Goal: Transaction & Acquisition: Book appointment/travel/reservation

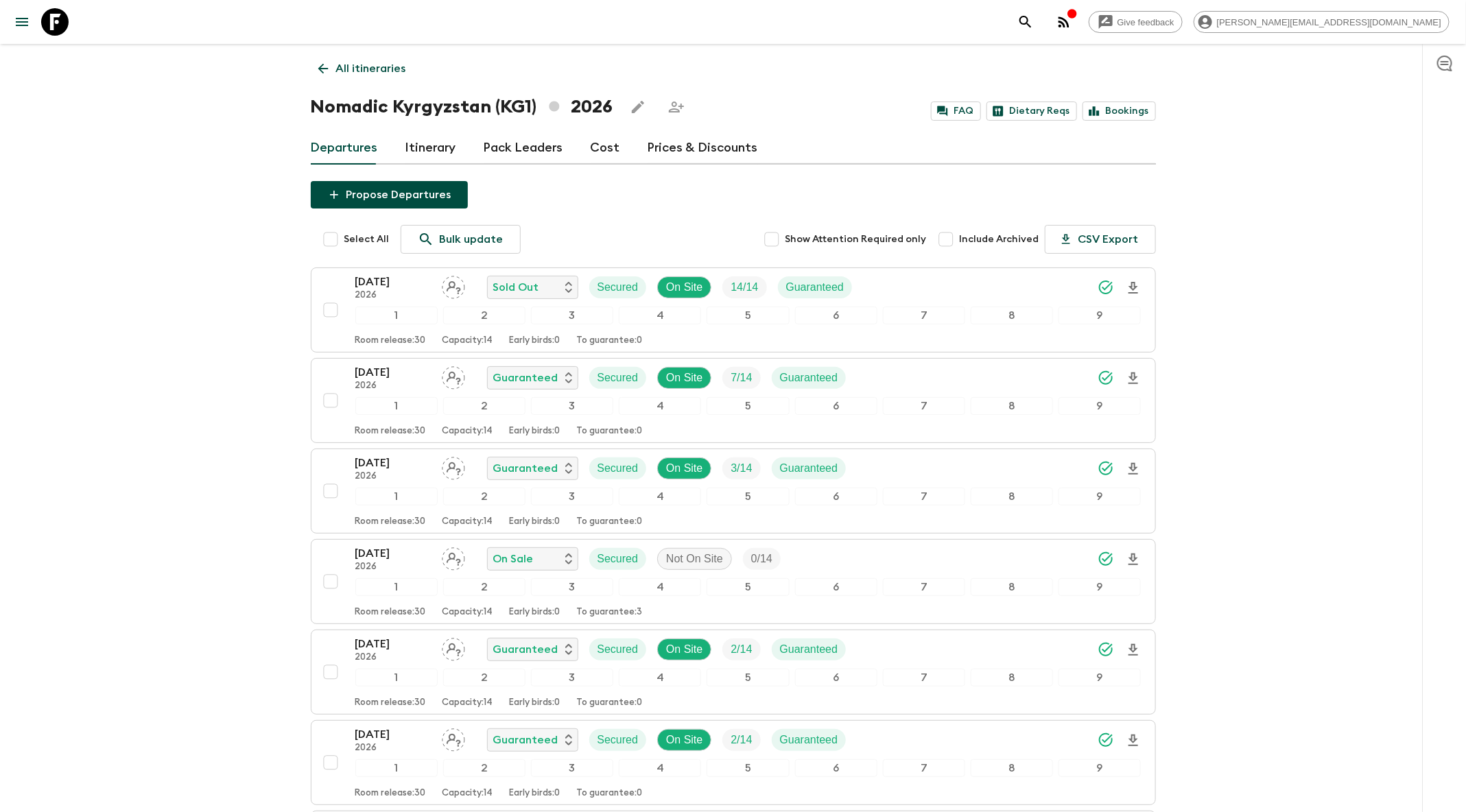
click at [1030, 22] on icon "search adventures" at bounding box center [1025, 22] width 12 height 12
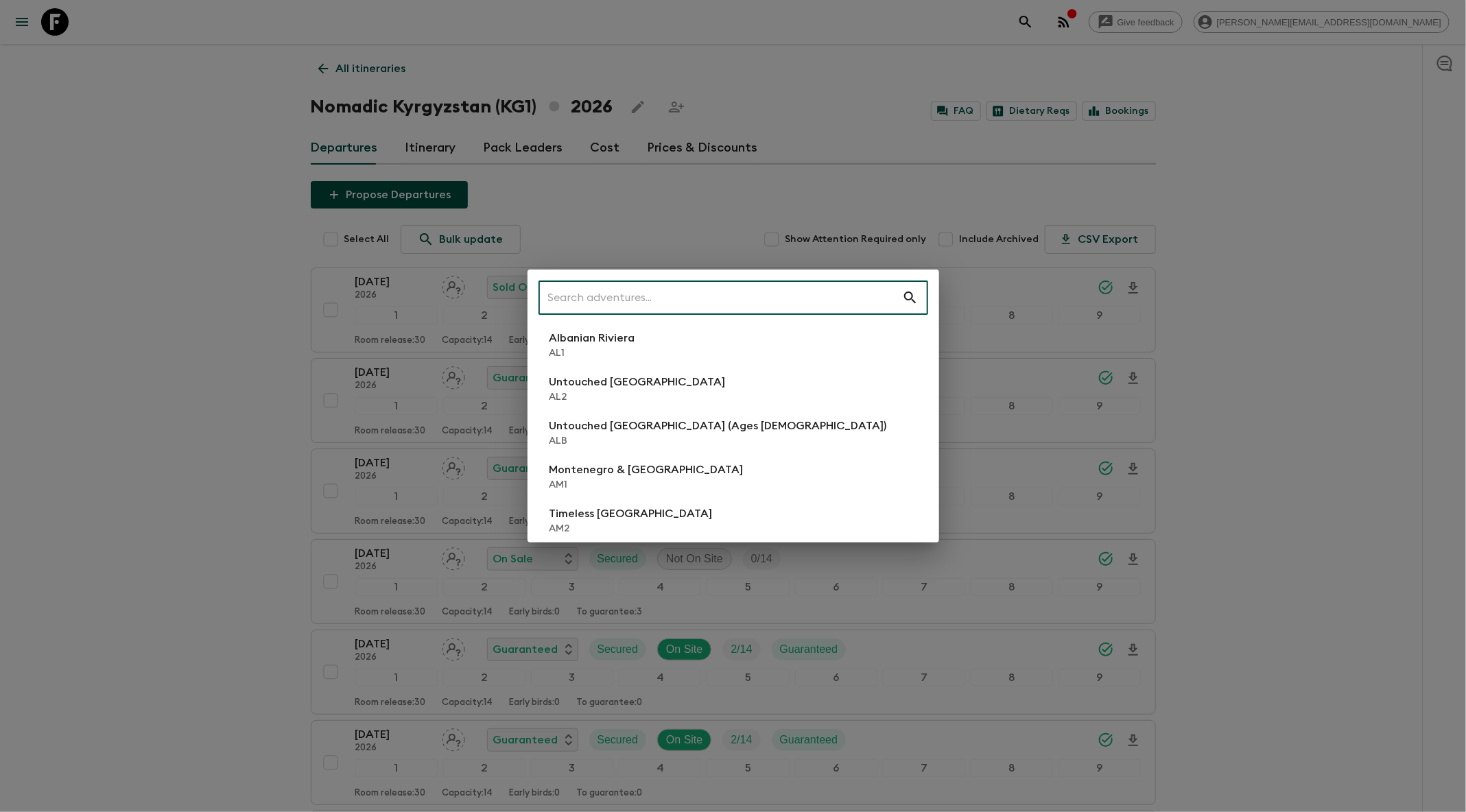
click at [815, 312] on input "text" at bounding box center [721, 298] width 364 height 38
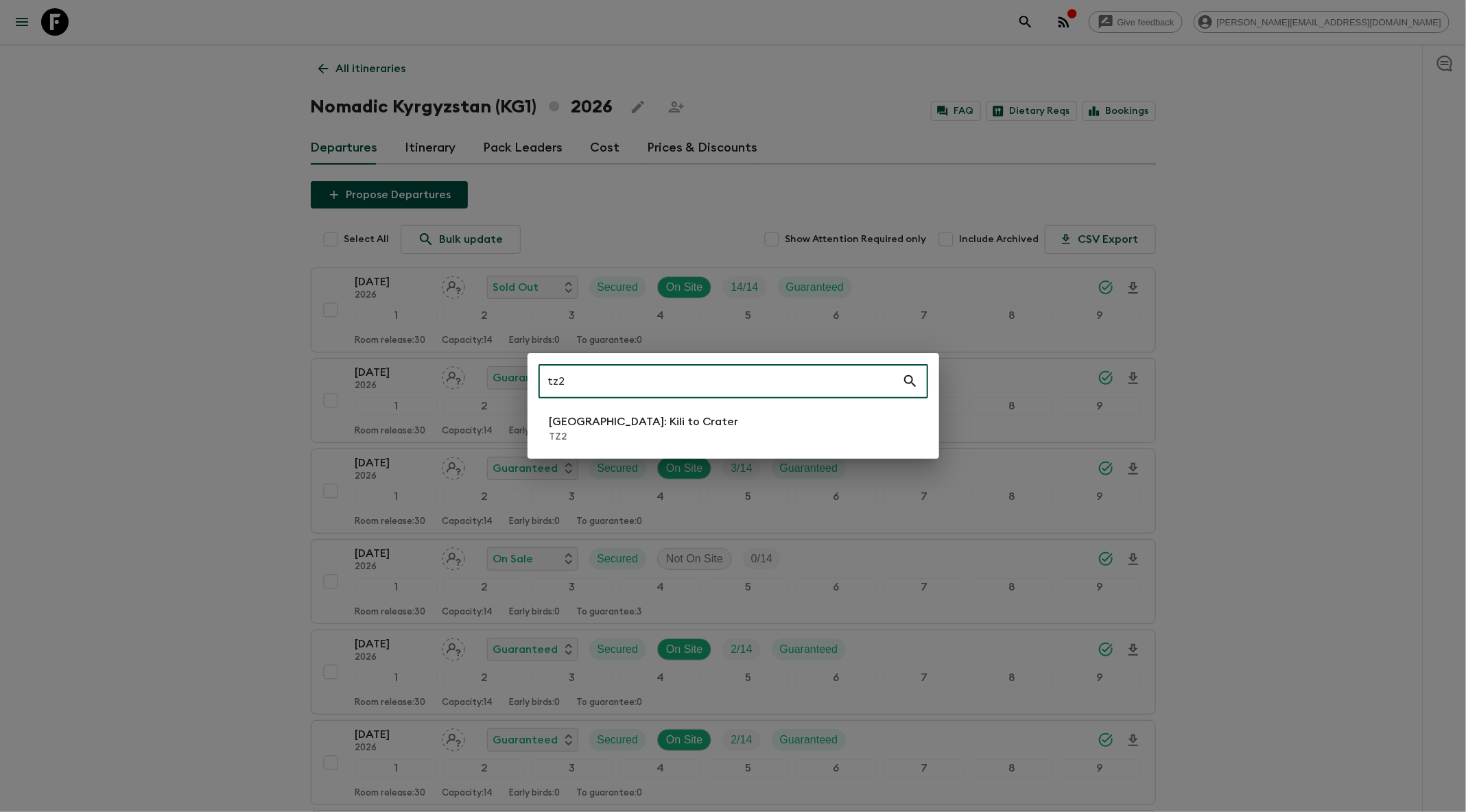
type input "tz2"
click at [740, 418] on li "[GEOGRAPHIC_DATA]: Kili to Crater TZ2" at bounding box center [733, 428] width 390 height 38
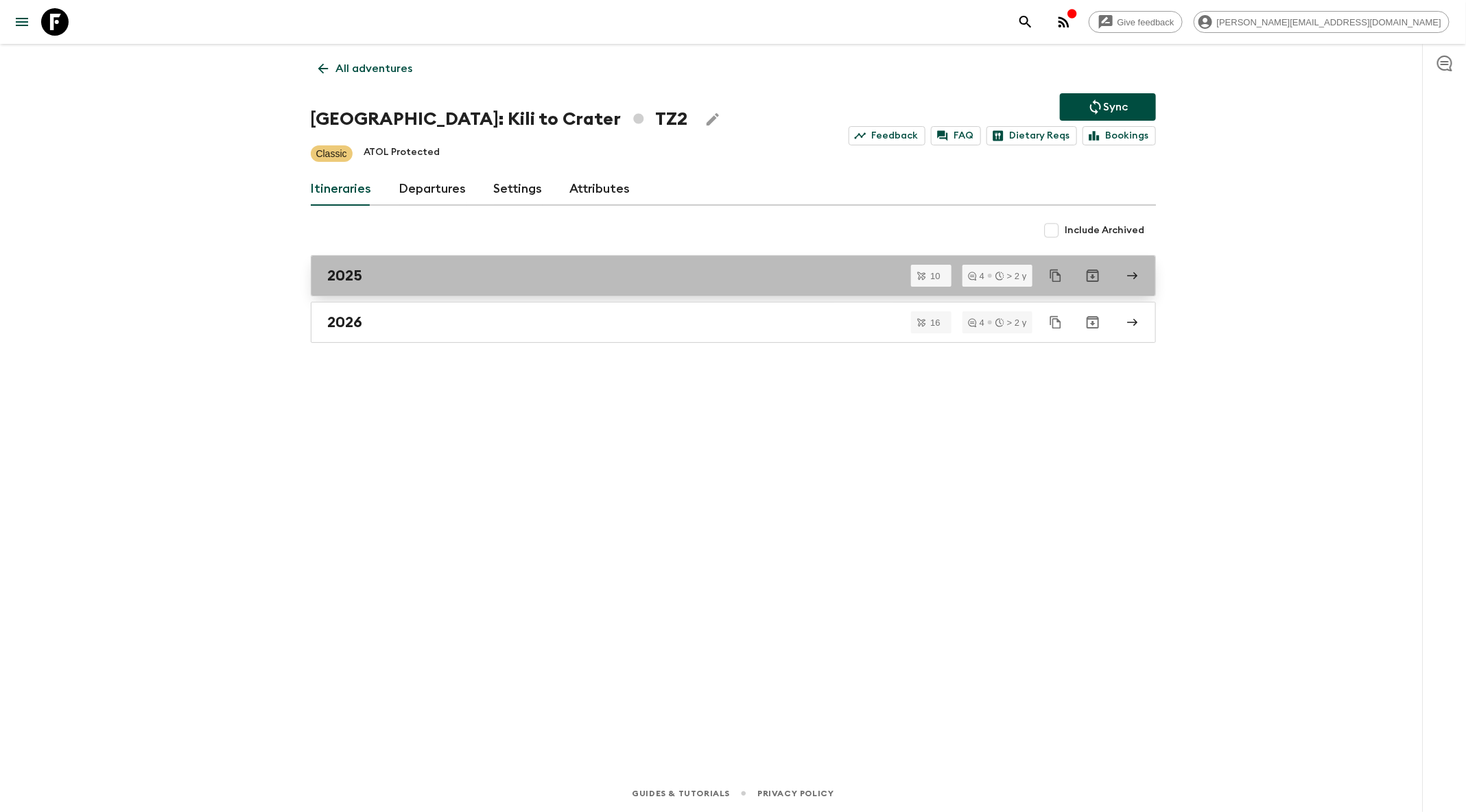
click at [629, 275] on div "2025" at bounding box center [720, 276] width 784 height 18
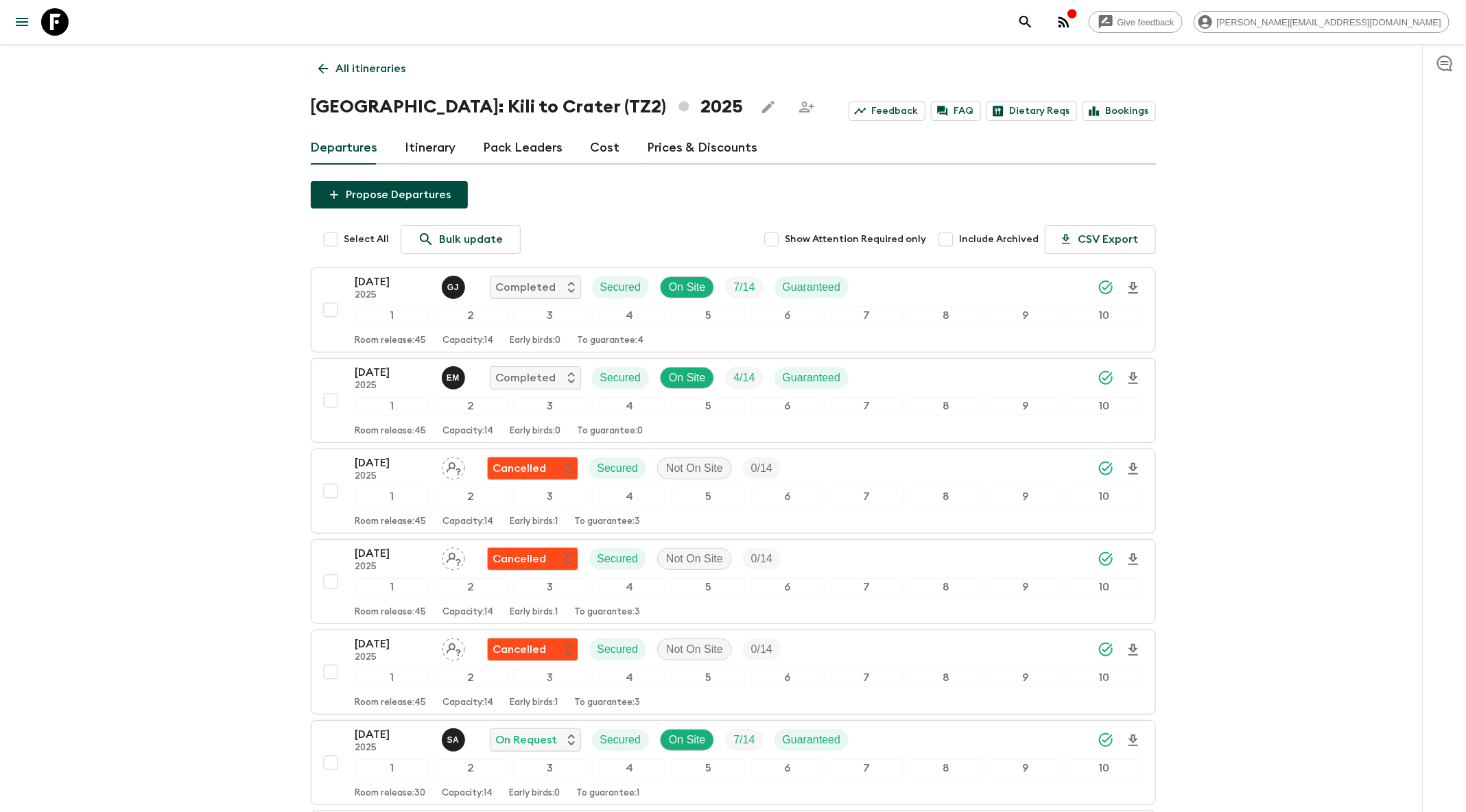
scroll to position [468, 0]
